Goal: Task Accomplishment & Management: Manage account settings

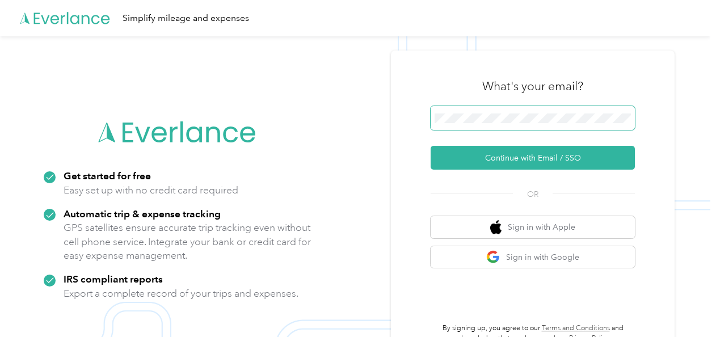
click at [523, 107] on span at bounding box center [532, 118] width 204 height 24
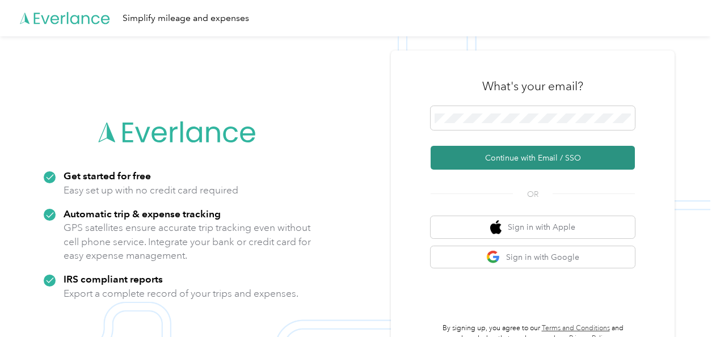
click at [507, 157] on button "Continue with Email / SSO" at bounding box center [532, 158] width 204 height 24
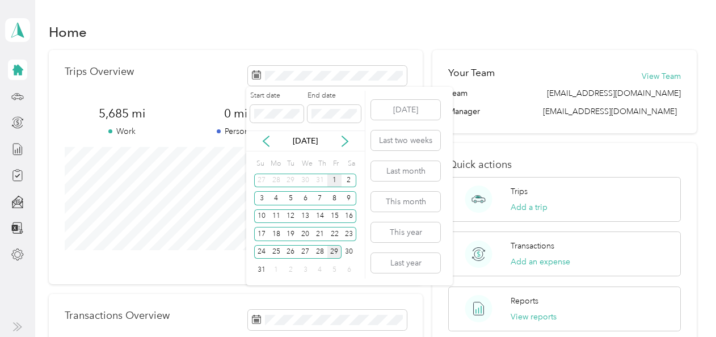
click at [335, 180] on div "1" at bounding box center [334, 181] width 15 height 14
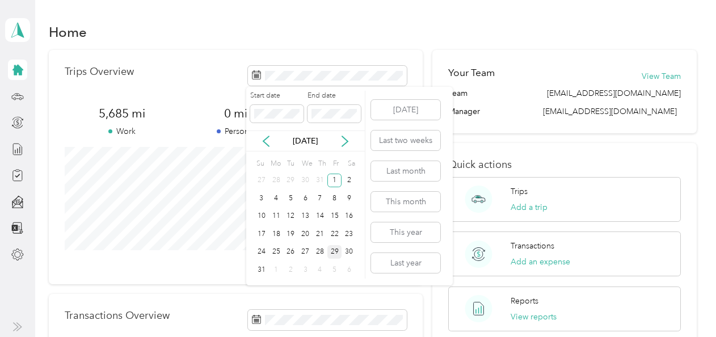
click at [334, 253] on div "29" at bounding box center [334, 252] width 15 height 14
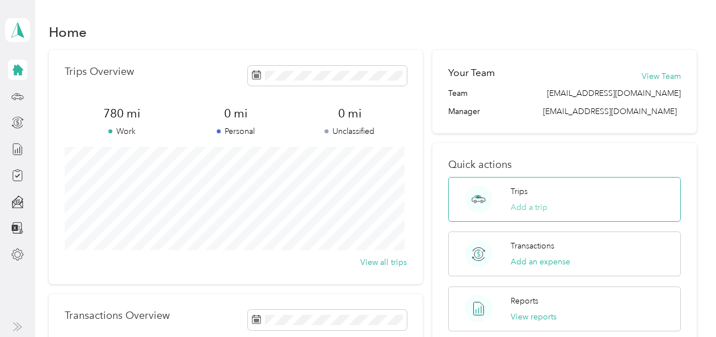
click at [530, 204] on button "Add a trip" at bounding box center [528, 207] width 37 height 12
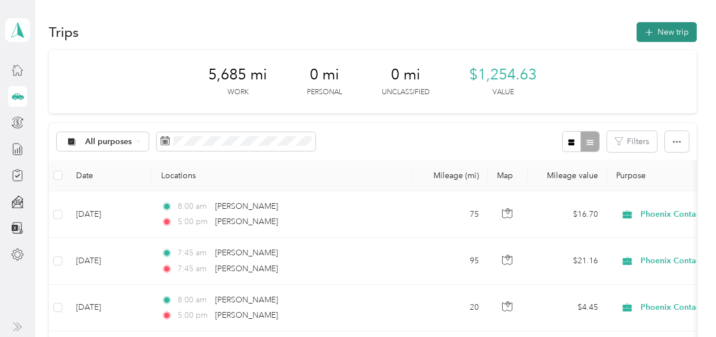
click at [655, 29] on button "New trip" at bounding box center [666, 32] width 60 height 20
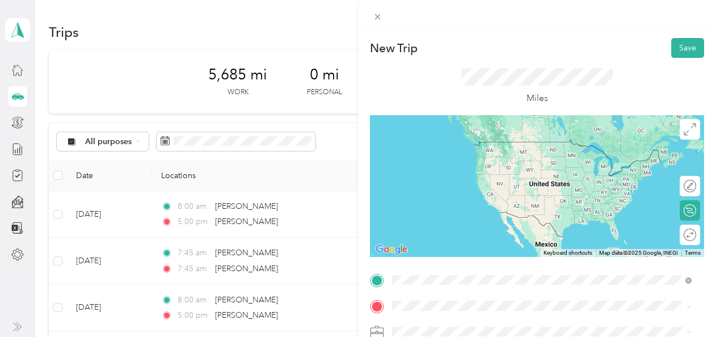
click at [471, 142] on span "Beverly Massachusetts, United States" at bounding box center [477, 147] width 128 height 20
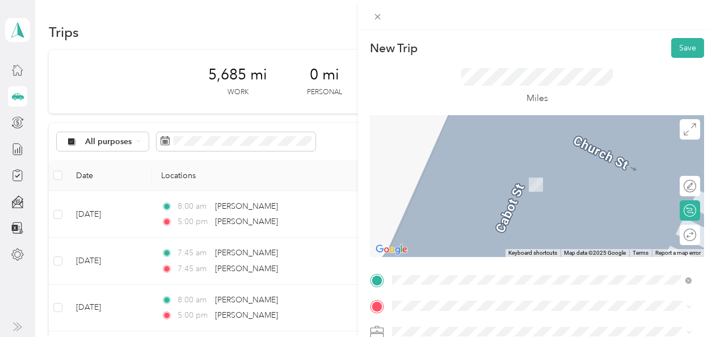
click at [482, 174] on span "Beverly Massachusetts, United States" at bounding box center [477, 173] width 128 height 20
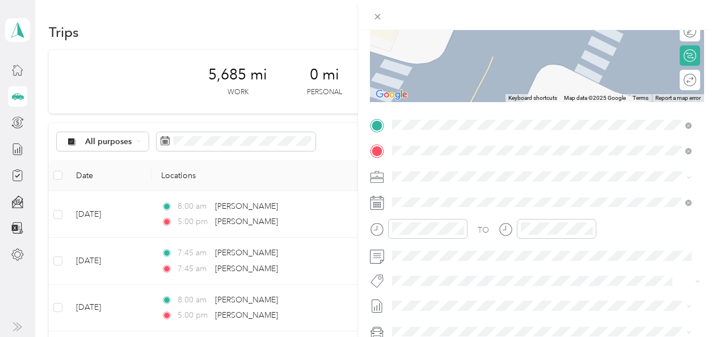
scroll to position [170, 0]
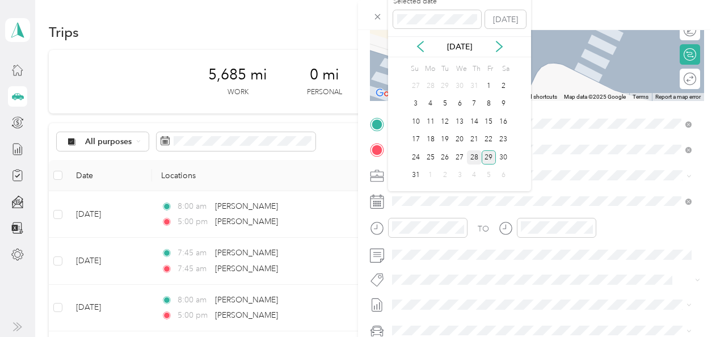
click at [472, 155] on div "28" at bounding box center [474, 157] width 15 height 14
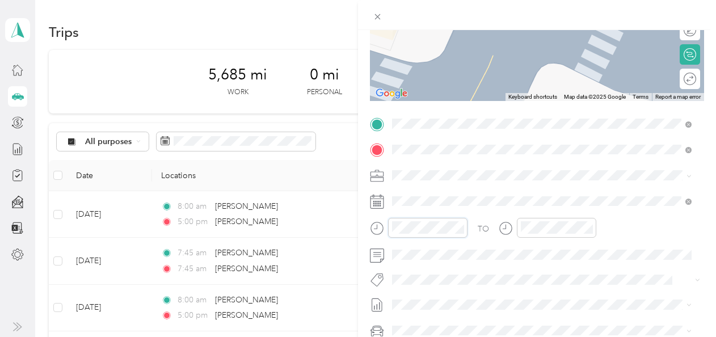
click at [371, 229] on div at bounding box center [419, 228] width 98 height 20
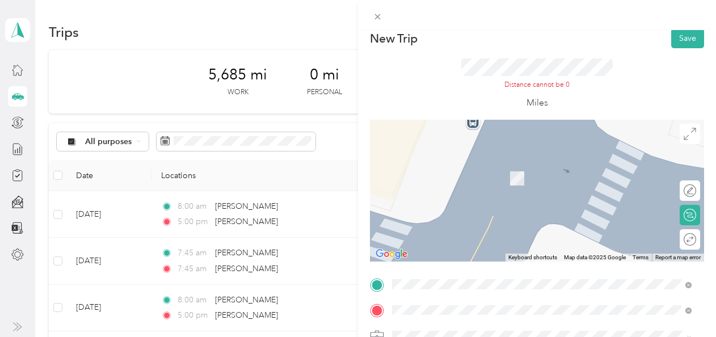
scroll to position [0, 0]
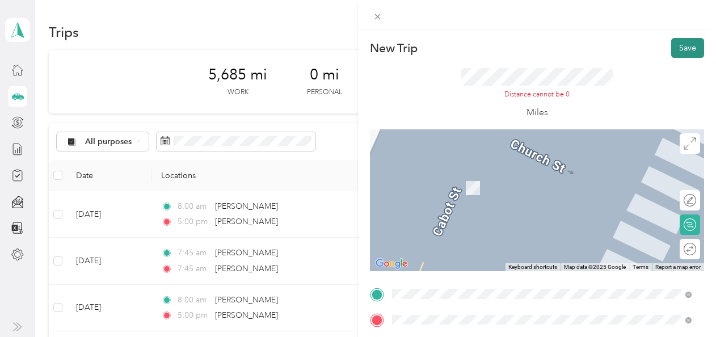
click at [677, 47] on button "Save" at bounding box center [687, 48] width 33 height 20
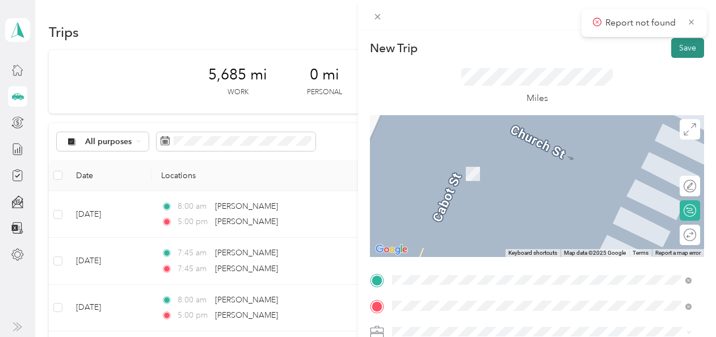
click at [681, 50] on button "Save" at bounding box center [687, 48] width 33 height 20
click at [470, 88] on div "Miles" at bounding box center [536, 86] width 151 height 37
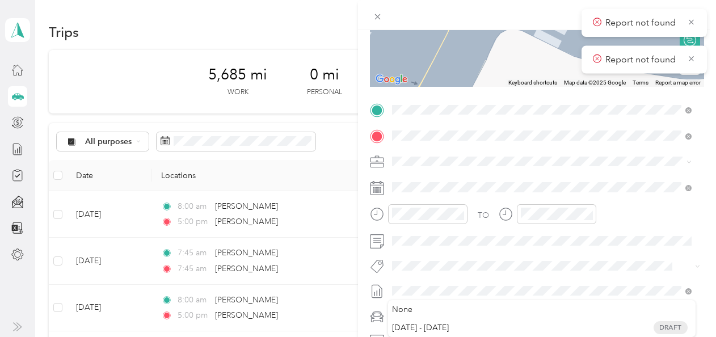
scroll to position [227, 0]
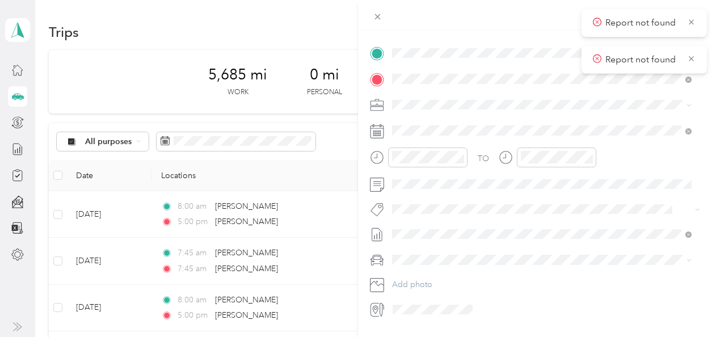
click at [439, 275] on span "[DATE] - [DATE]" at bounding box center [420, 271] width 57 height 12
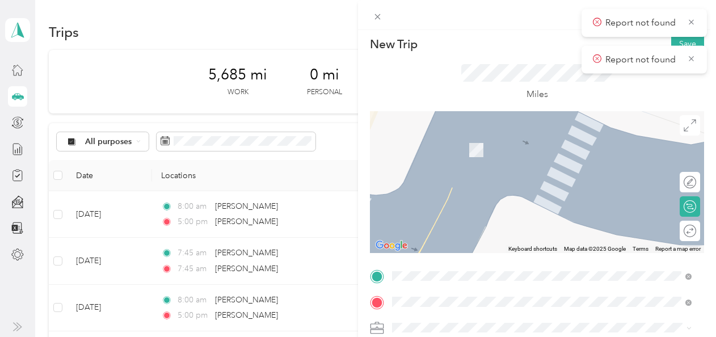
scroll to position [0, 0]
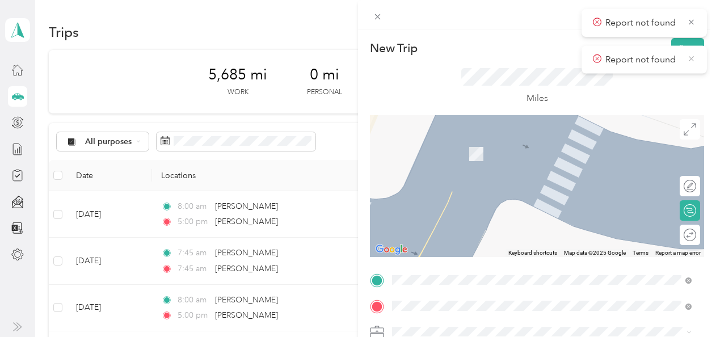
click at [691, 60] on icon at bounding box center [691, 58] width 9 height 10
click at [681, 47] on button "Save" at bounding box center [687, 48] width 33 height 20
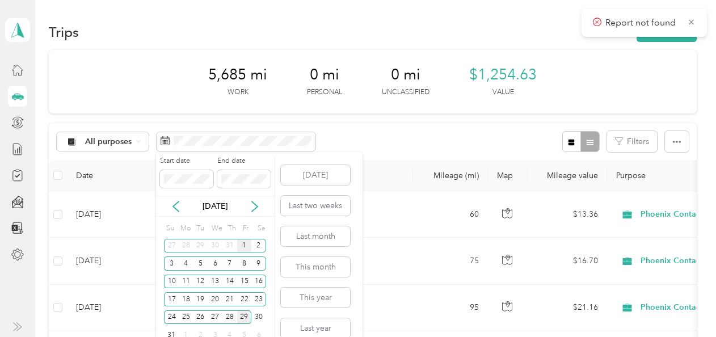
click at [247, 243] on div "1" at bounding box center [244, 246] width 15 height 14
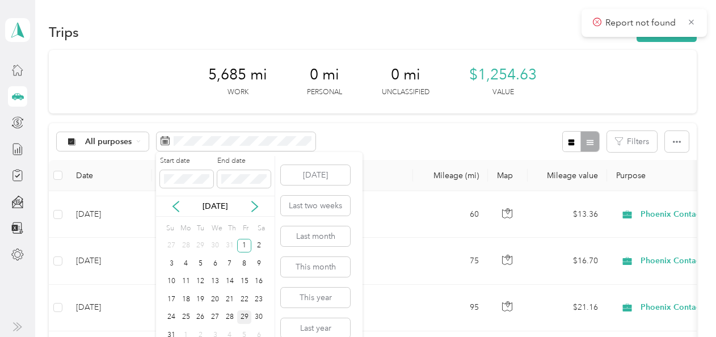
click at [246, 314] on div "29" at bounding box center [244, 317] width 15 height 14
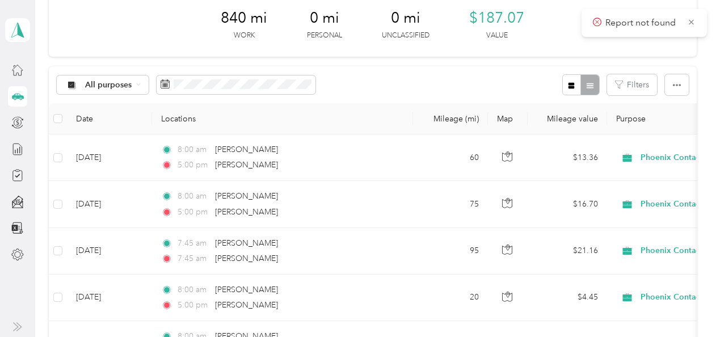
scroll to position [57, 0]
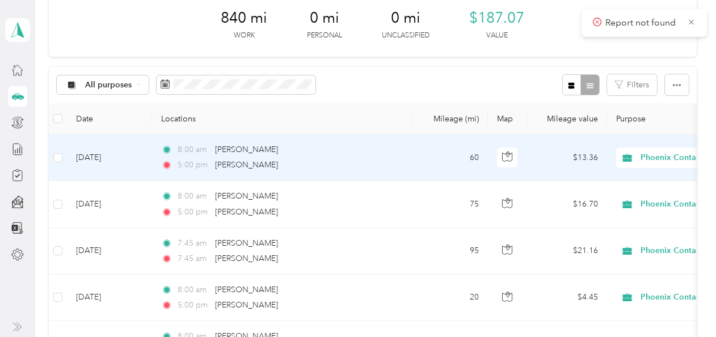
click at [474, 158] on td "60" at bounding box center [450, 157] width 75 height 47
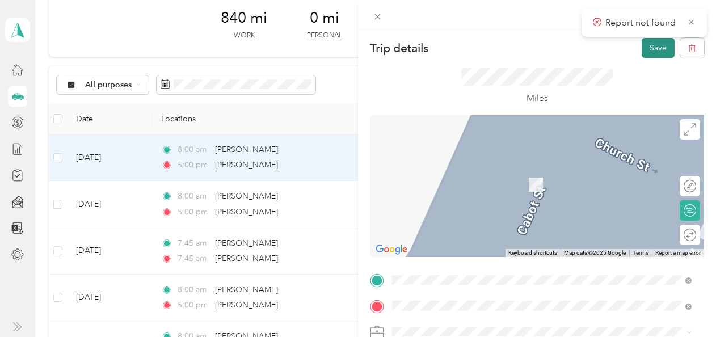
click at [642, 53] on button "Save" at bounding box center [657, 48] width 33 height 20
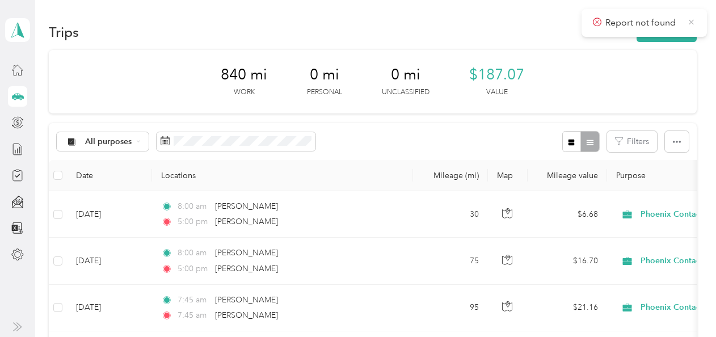
click at [687, 19] on icon at bounding box center [691, 22] width 9 height 10
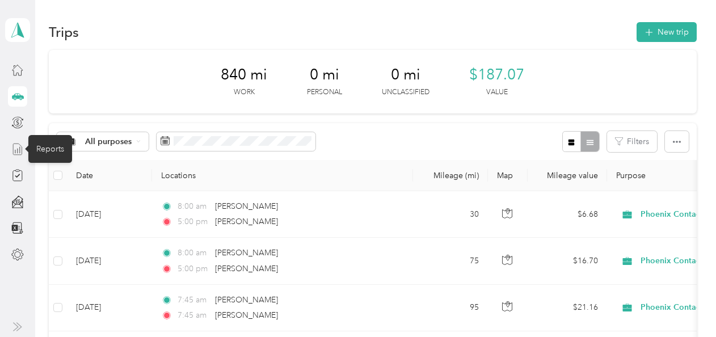
click at [18, 152] on line at bounding box center [18, 151] width 0 height 5
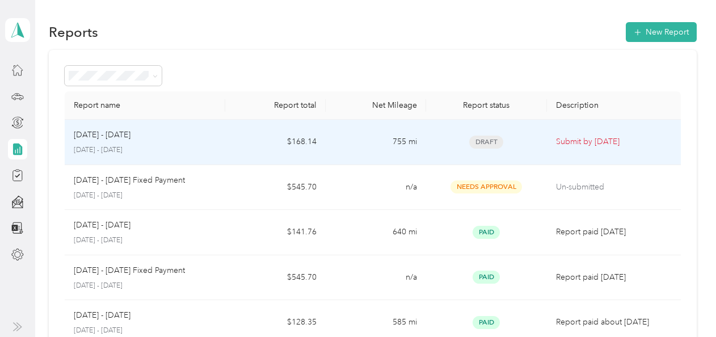
click at [231, 138] on td "$168.14" at bounding box center [275, 142] width 100 height 45
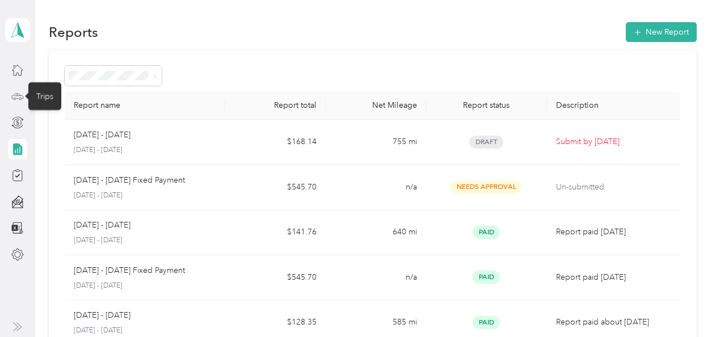
click at [14, 96] on icon at bounding box center [17, 96] width 12 height 12
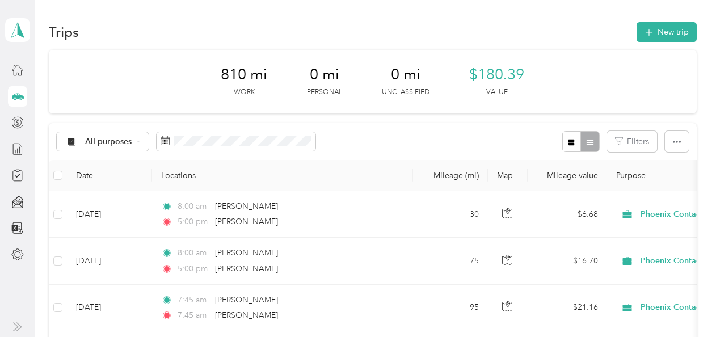
click at [234, 73] on span "810 mi" at bounding box center [244, 75] width 47 height 18
click at [20, 149] on icon at bounding box center [17, 149] width 12 height 12
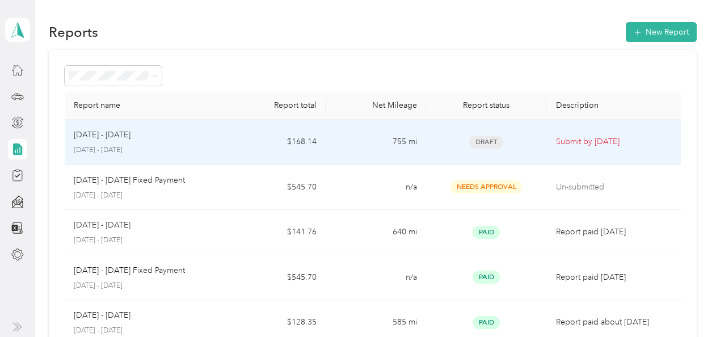
click at [400, 138] on td "755 mi" at bounding box center [376, 142] width 100 height 45
click at [124, 146] on p "[DATE] - [DATE]" at bounding box center [145, 150] width 142 height 10
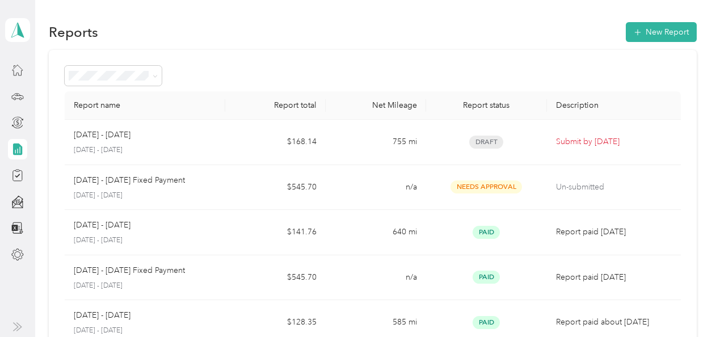
click at [17, 149] on icon at bounding box center [17, 149] width 9 height 12
click at [18, 96] on icon at bounding box center [17, 96] width 12 height 12
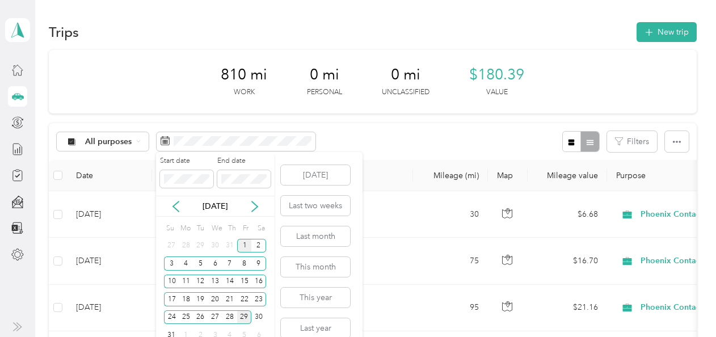
click at [245, 248] on div "1" at bounding box center [244, 246] width 15 height 14
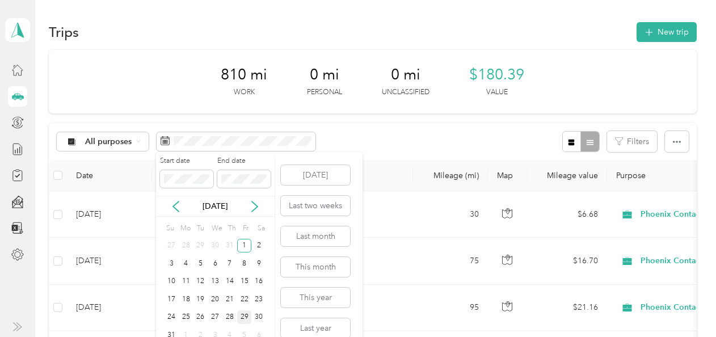
click at [244, 315] on div "29" at bounding box center [244, 317] width 15 height 14
